Goal: Information Seeking & Learning: Learn about a topic

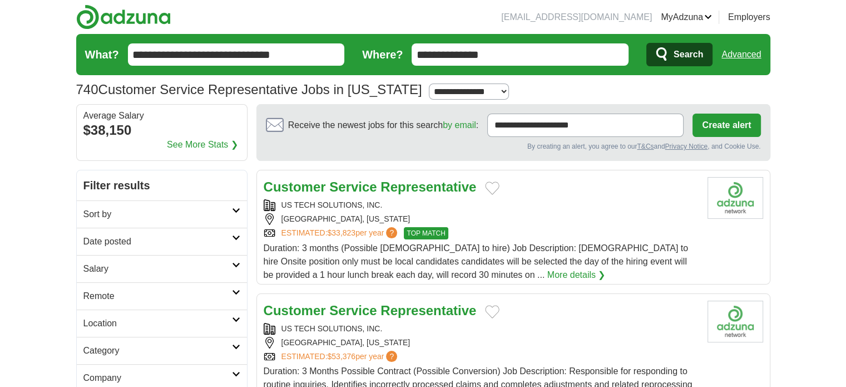
click at [509, 95] on select "**********" at bounding box center [469, 91] width 80 height 16
click at [564, 95] on div "**********" at bounding box center [423, 90] width 694 height 20
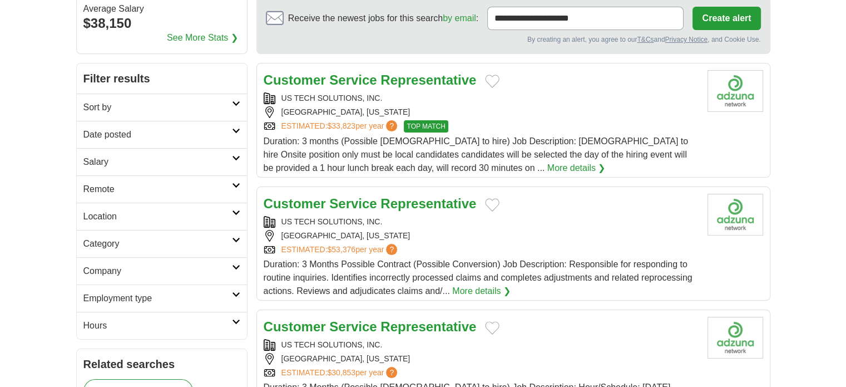
scroll to position [111, 0]
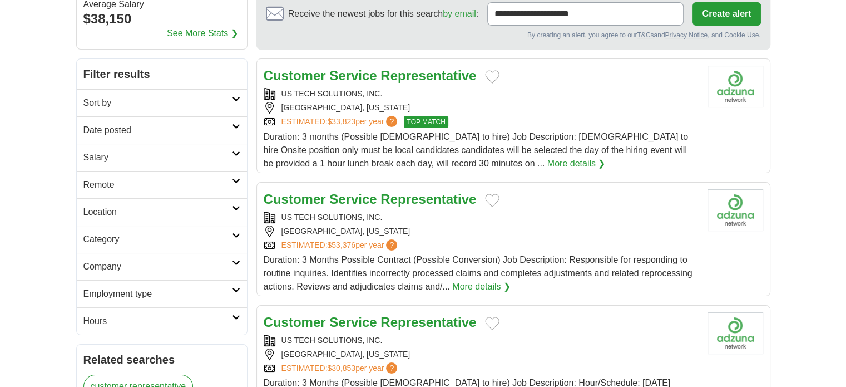
click at [153, 185] on h2 "Remote" at bounding box center [157, 184] width 148 height 13
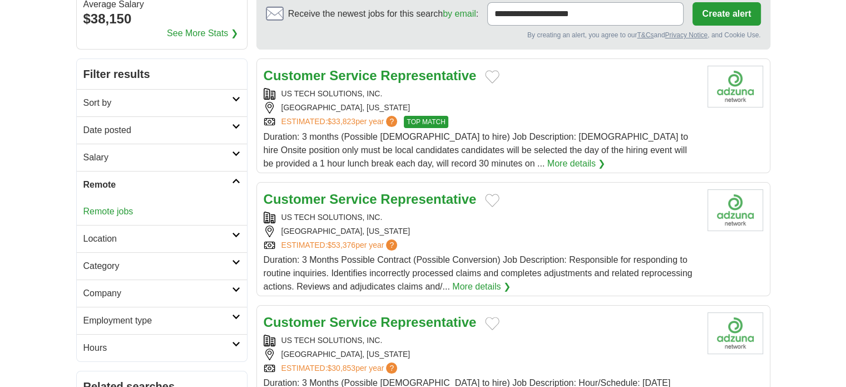
click at [106, 212] on link "Remote jobs" at bounding box center [108, 210] width 50 height 9
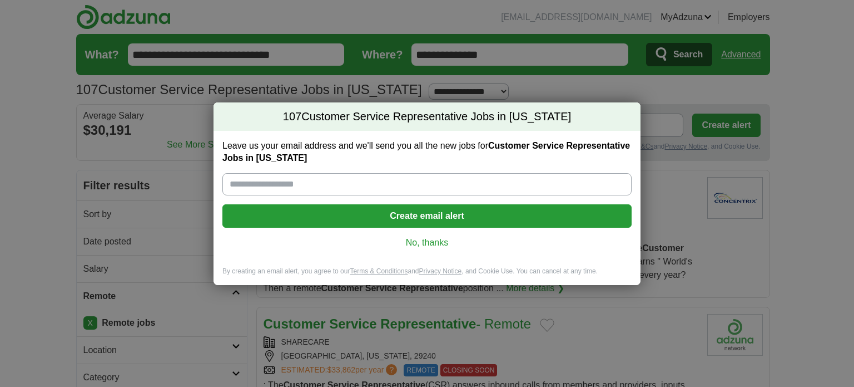
click at [446, 242] on link "No, thanks" at bounding box center [427, 242] width 392 height 12
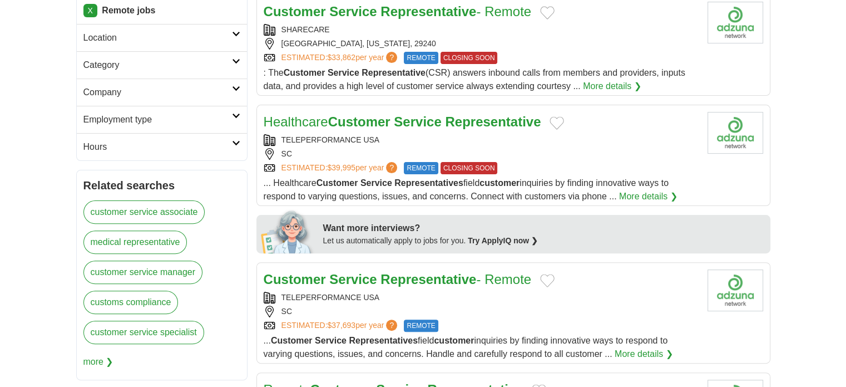
scroll to position [278, 0]
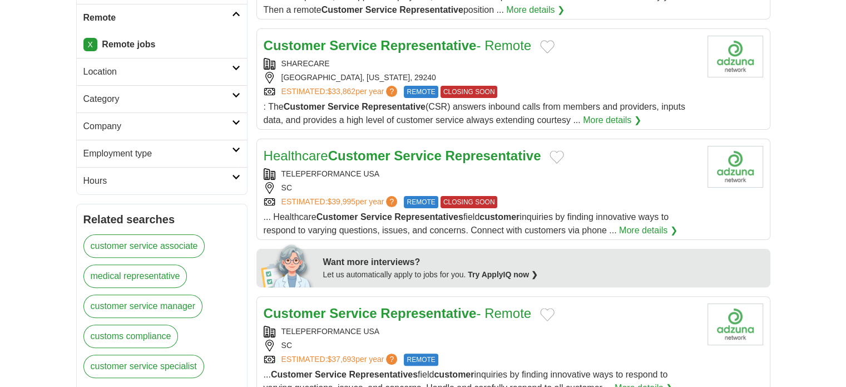
click at [596, 204] on div "ESTIMATED: $39,995 per year ? REMOTE CLOSING SOON" at bounding box center [481, 202] width 435 height 12
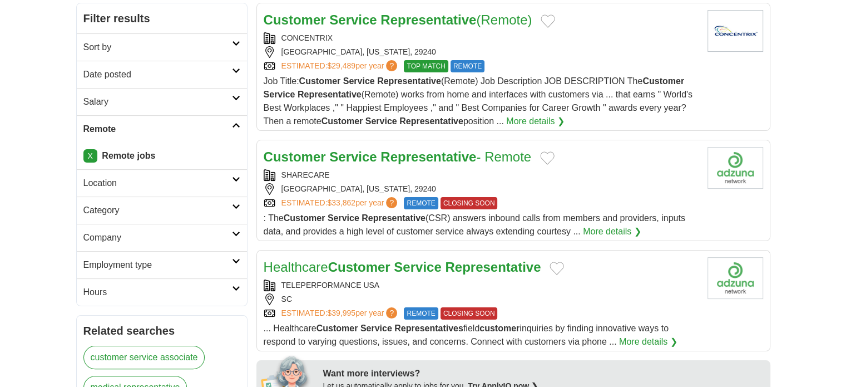
scroll to position [111, 0]
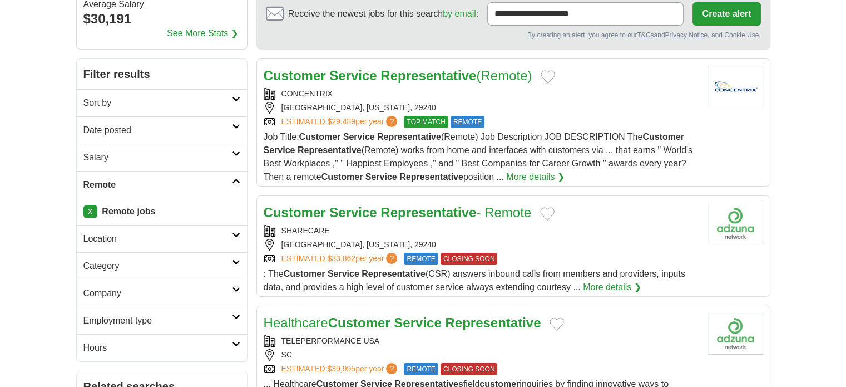
click at [590, 107] on div "[GEOGRAPHIC_DATA], [US_STATE], 29240" at bounding box center [481, 108] width 435 height 12
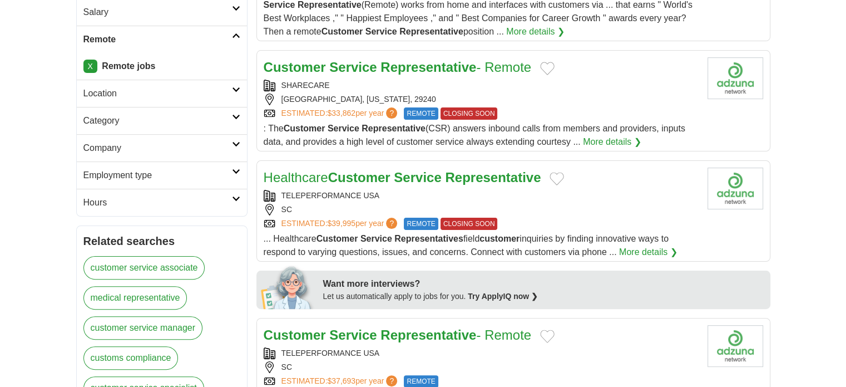
scroll to position [222, 0]
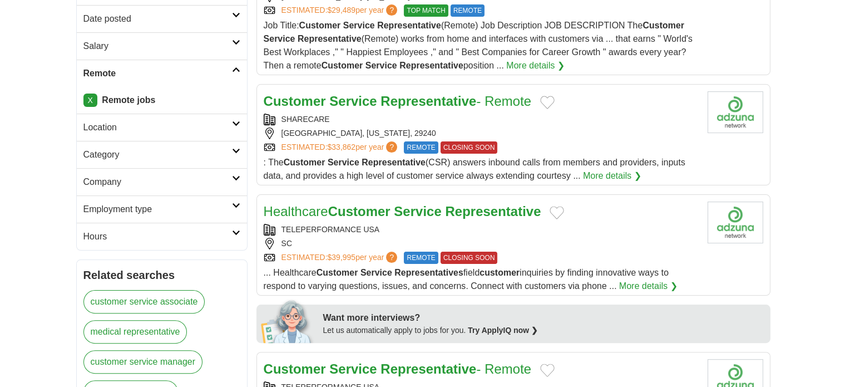
click at [112, 209] on h2 "Employment type" at bounding box center [157, 208] width 148 height 13
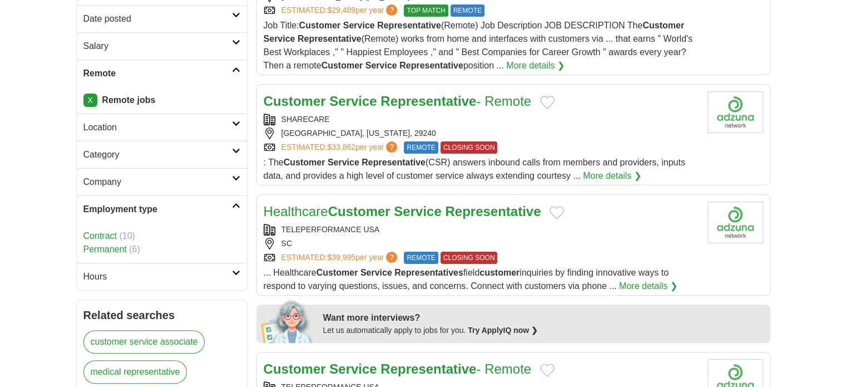
click at [112, 209] on h2 "Employment type" at bounding box center [157, 208] width 148 height 13
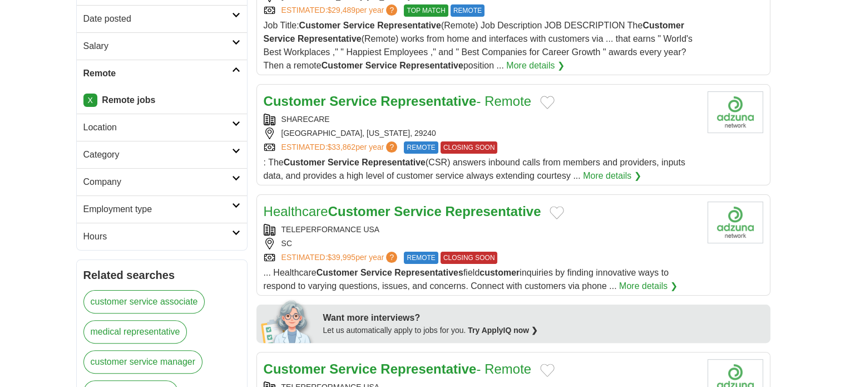
click at [96, 242] on link "Hours" at bounding box center [162, 235] width 170 height 27
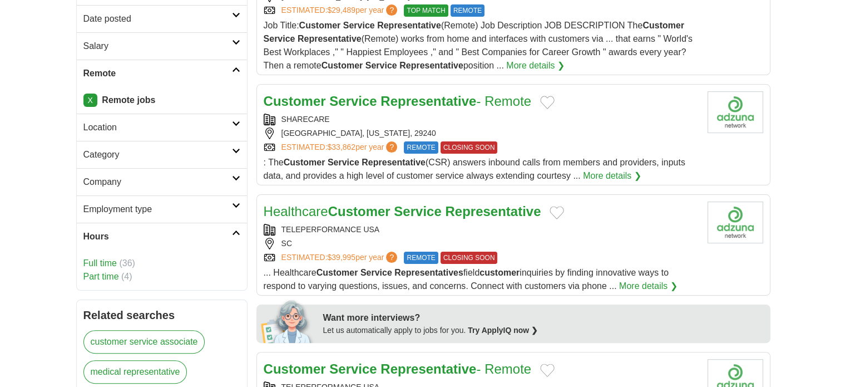
click at [87, 275] on link "Part time" at bounding box center [101, 275] width 36 height 9
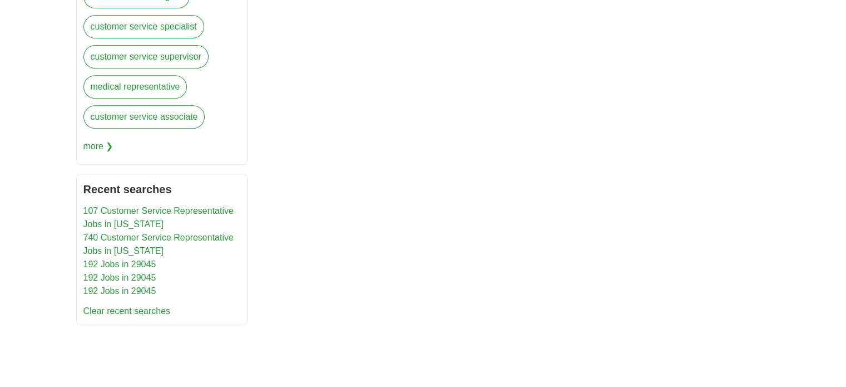
scroll to position [72, 0]
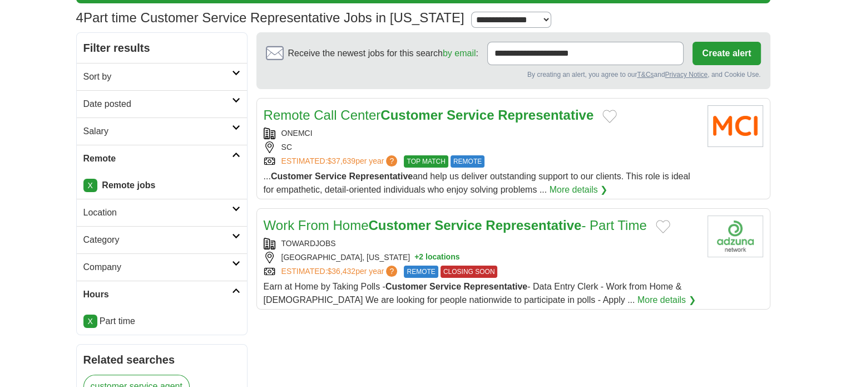
click at [627, 164] on div "ESTIMATED: $37,639 per year ? TOP MATCH REMOTE" at bounding box center [481, 161] width 435 height 12
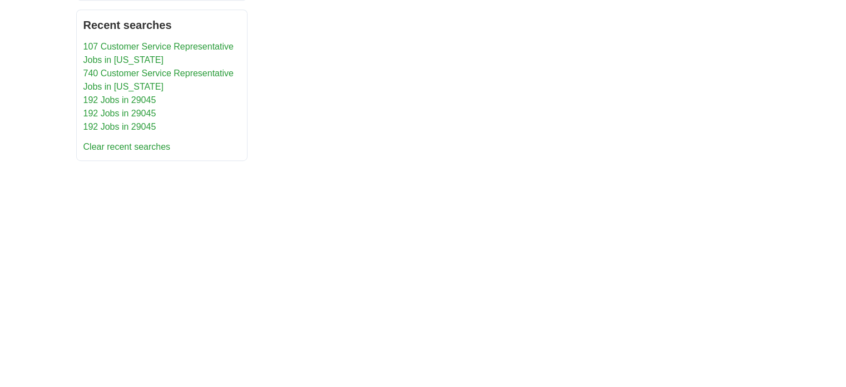
scroll to position [795, 0]
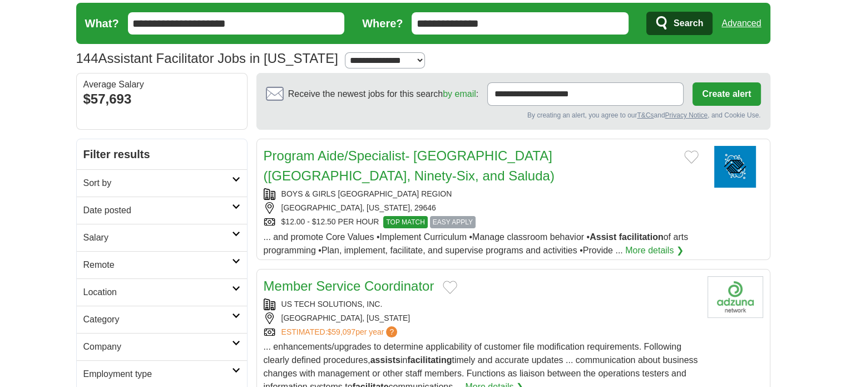
scroll to position [111, 0]
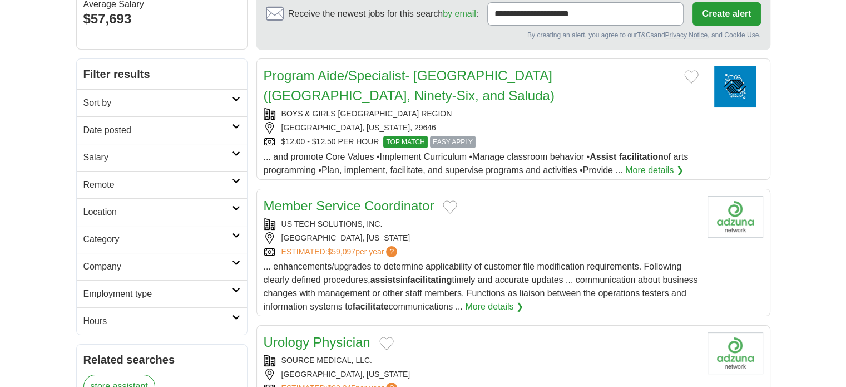
click at [118, 192] on link "Remote" at bounding box center [162, 184] width 170 height 27
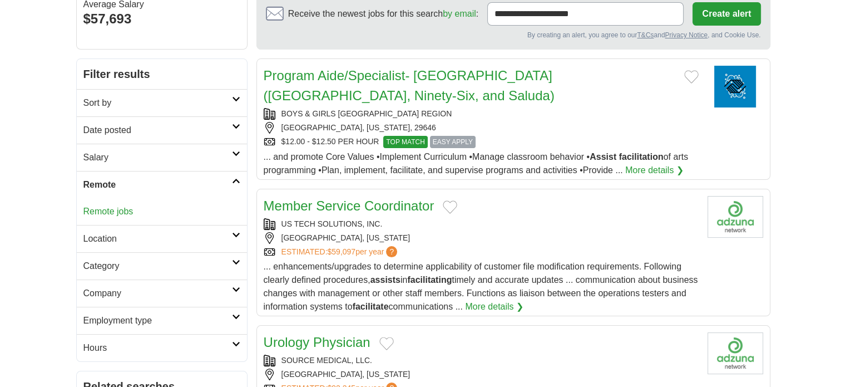
click at [125, 211] on link "Remote jobs" at bounding box center [108, 210] width 50 height 9
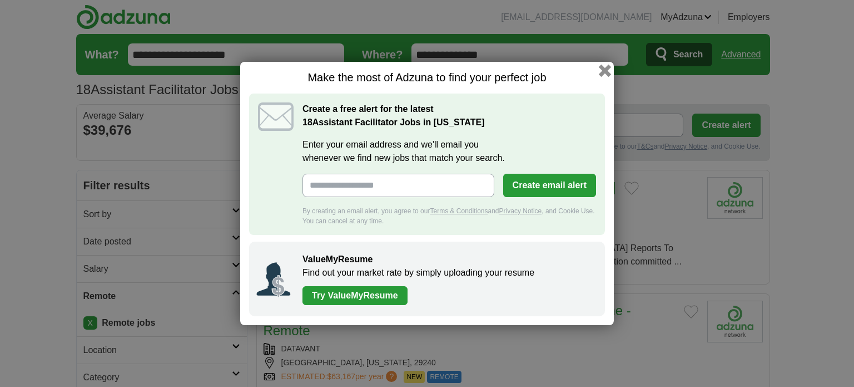
click at [603, 73] on button "button" at bounding box center [605, 71] width 12 height 12
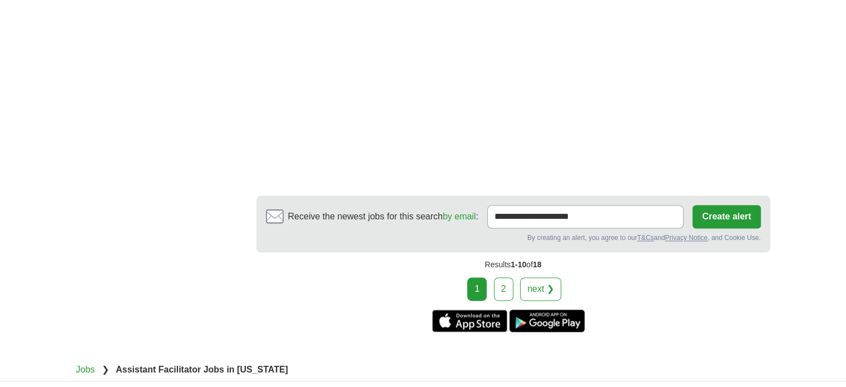
scroll to position [1557, 0]
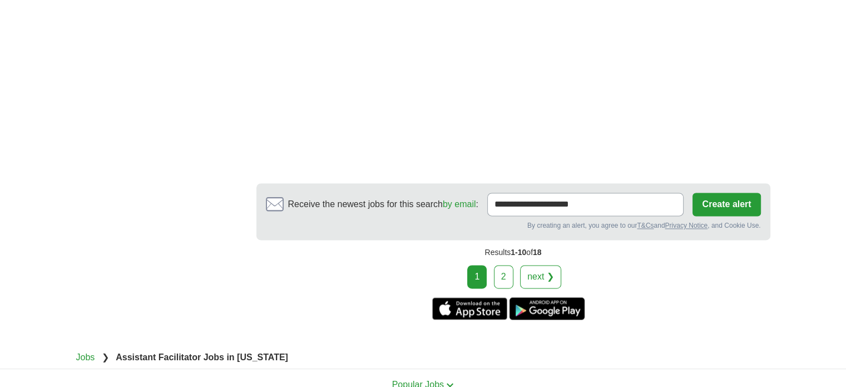
click at [508, 265] on link "2" at bounding box center [503, 276] width 19 height 23
